Goal: Navigation & Orientation: Find specific page/section

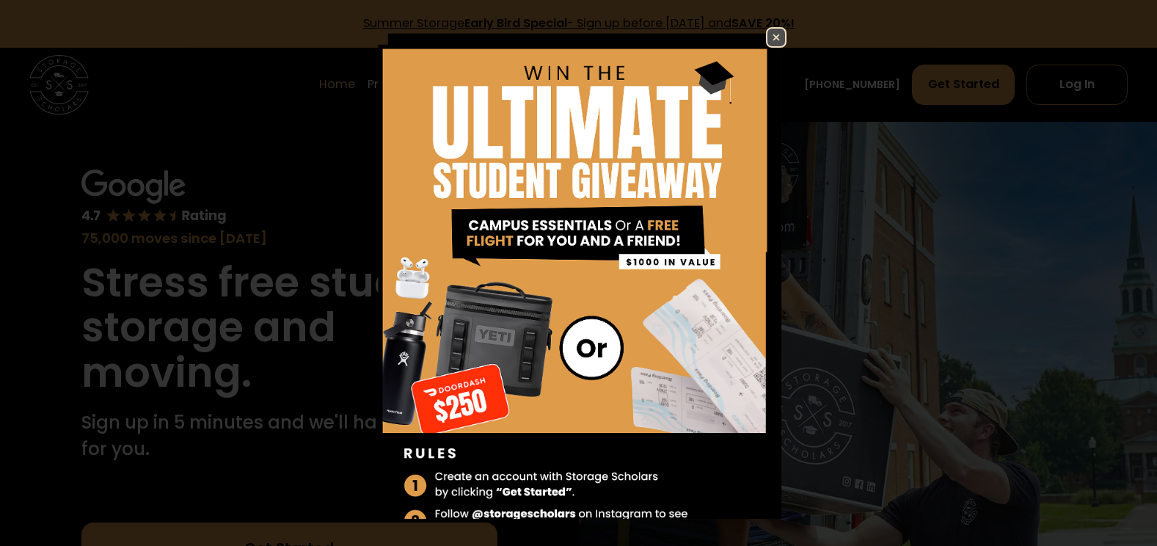
click at [766, 34] on link at bounding box center [776, 37] width 21 height 21
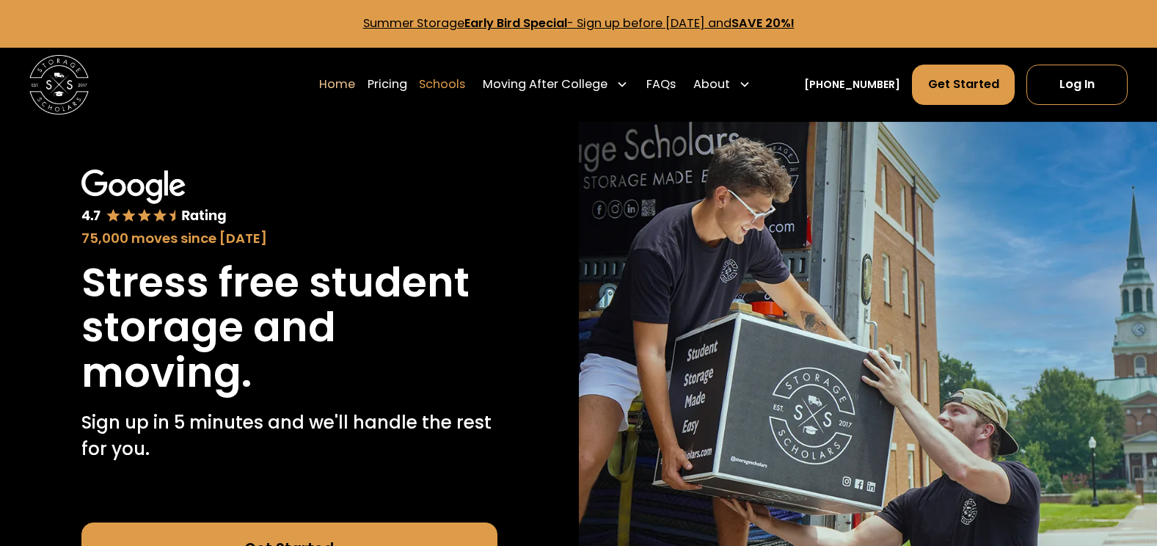
click at [458, 78] on link "Schools" at bounding box center [442, 85] width 46 height 42
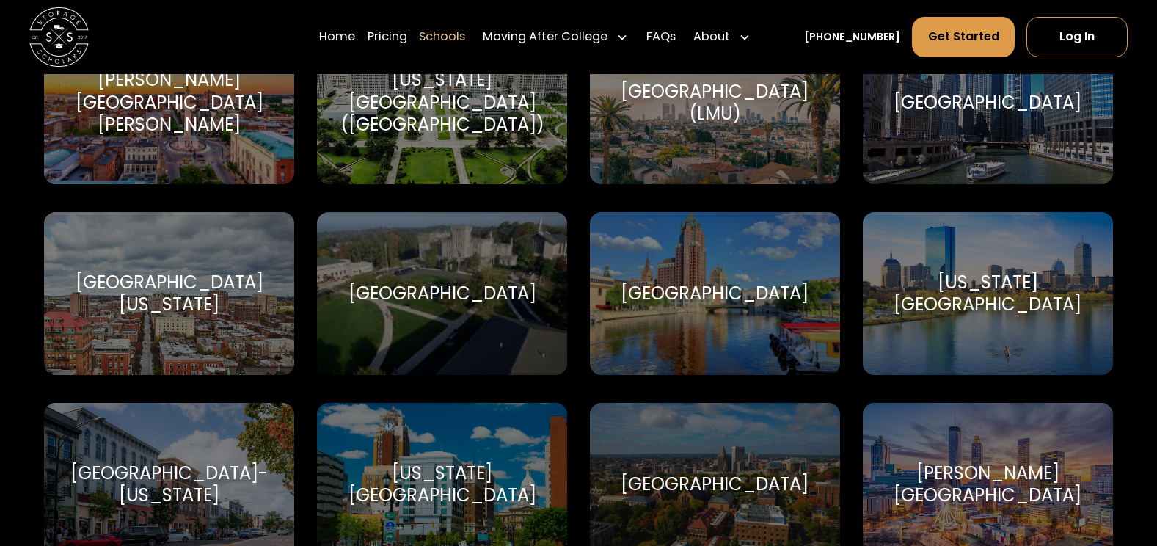
scroll to position [3376, 0]
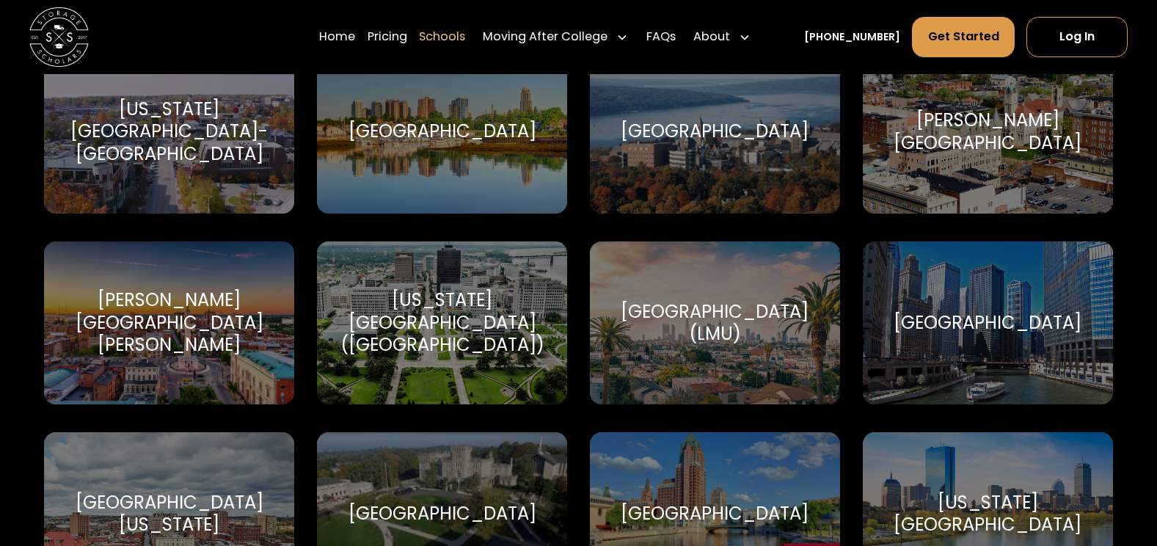
click at [465, 158] on div "[GEOGRAPHIC_DATA] [GEOGRAPHIC_DATA]" at bounding box center [442, 132] width 251 height 164
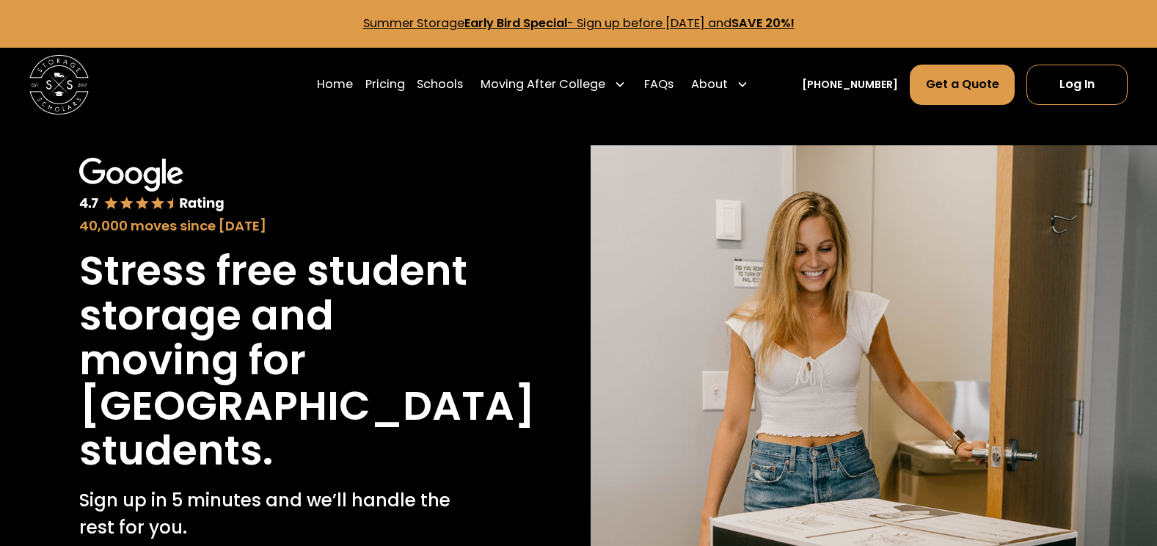
click at [401, 156] on div "40,000 moves since [DATE] Stress free student storage and moving for Iona Unive…" at bounding box center [284, 420] width 510 height 551
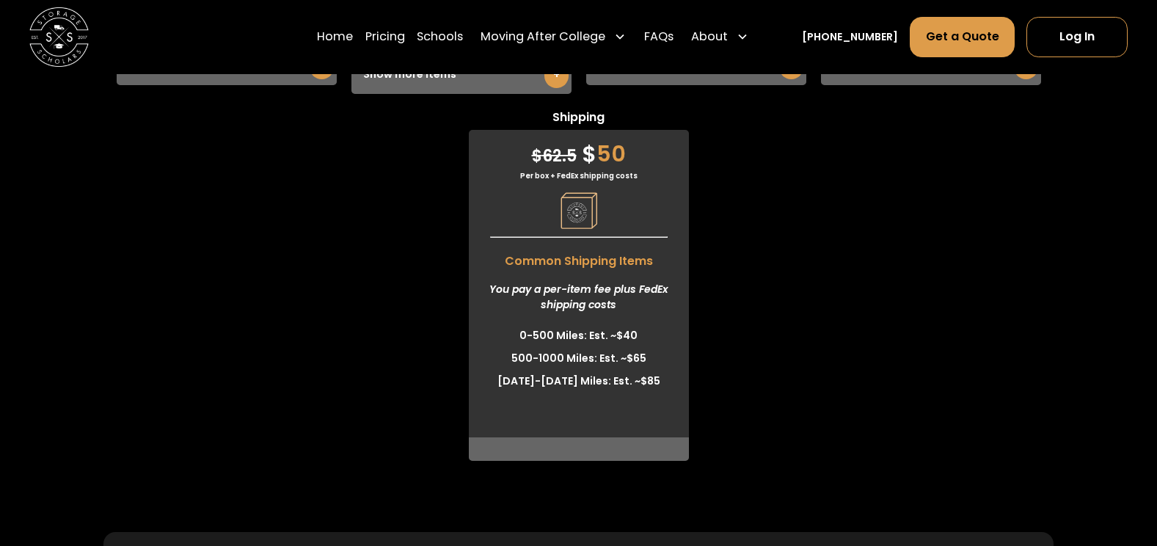
scroll to position [4771, 0]
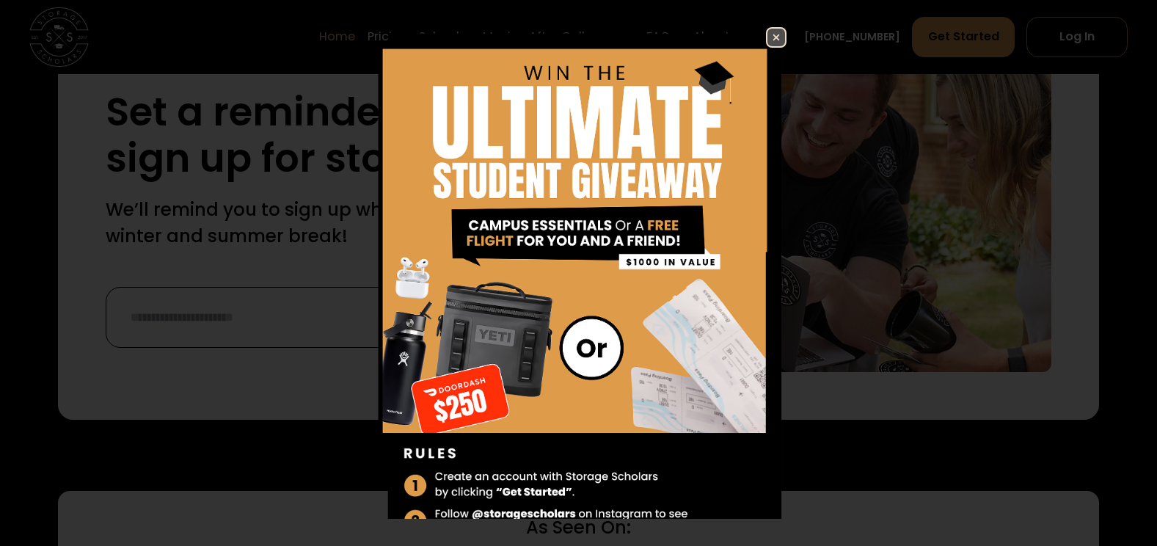
click at [769, 37] on img at bounding box center [777, 38] width 18 height 18
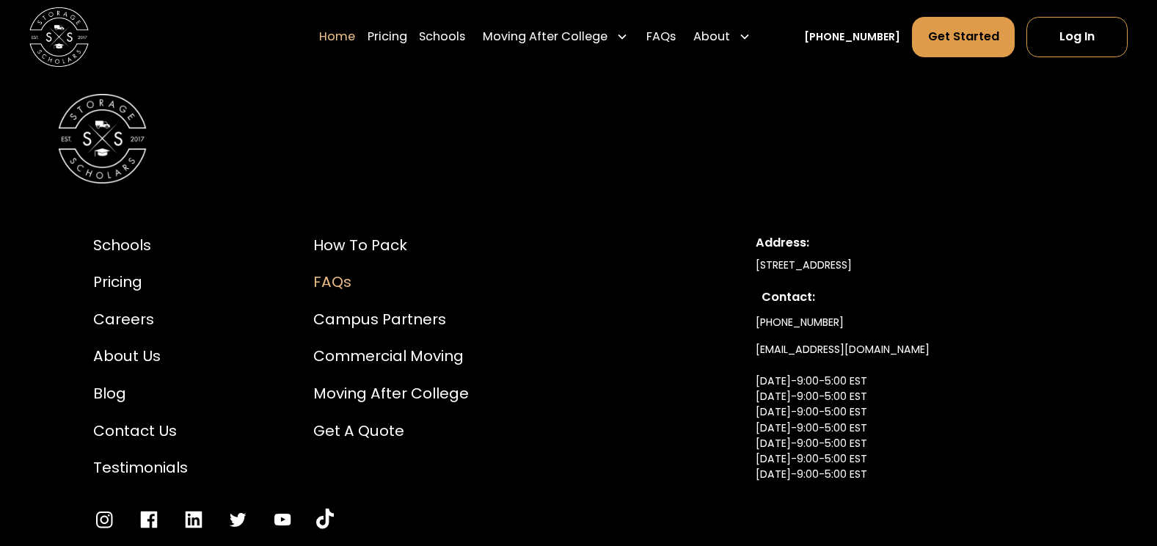
scroll to position [4749, 0]
